Goal: Check status

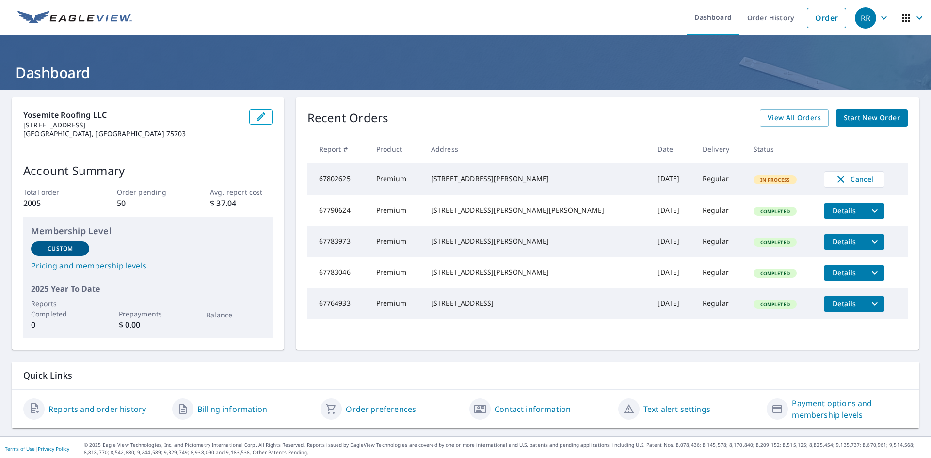
click at [830, 308] on span "Details" at bounding box center [844, 303] width 29 height 9
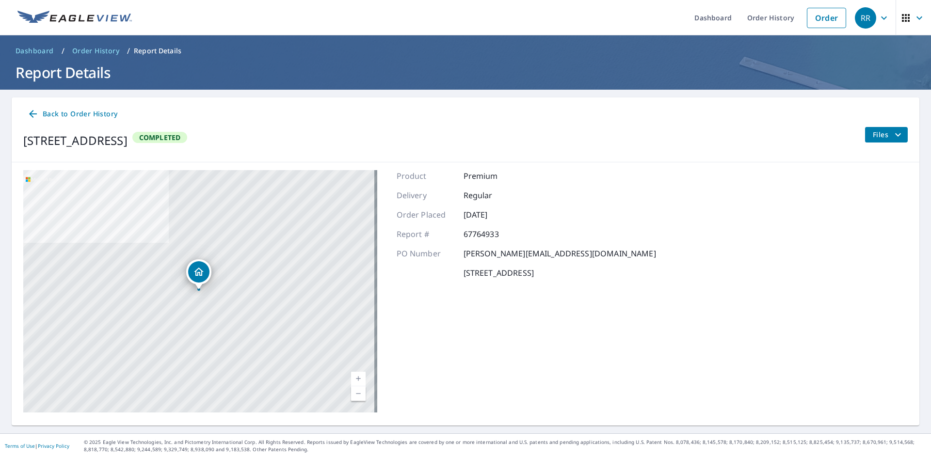
click at [48, 111] on span "Back to Order History" at bounding box center [72, 114] width 90 height 12
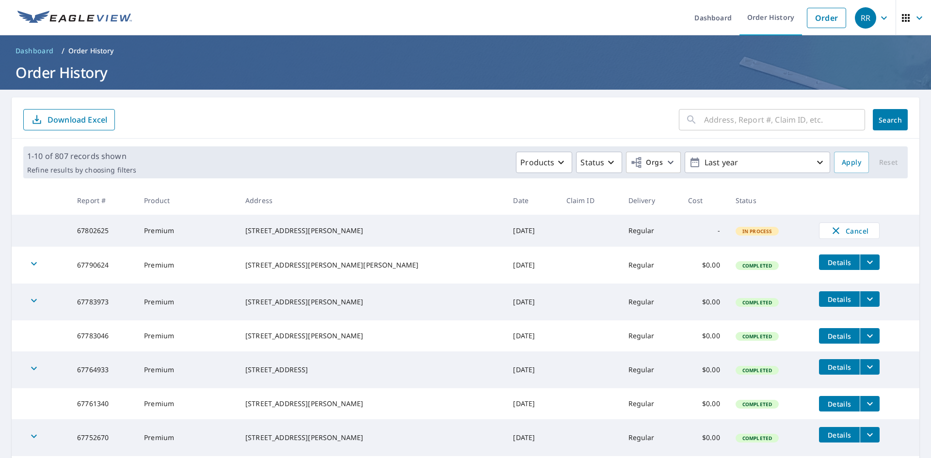
click at [284, 233] on div "[STREET_ADDRESS][PERSON_NAME]" at bounding box center [371, 231] width 252 height 10
click at [722, 120] on input "text" at bounding box center [784, 119] width 161 height 27
